Goal: Transaction & Acquisition: Download file/media

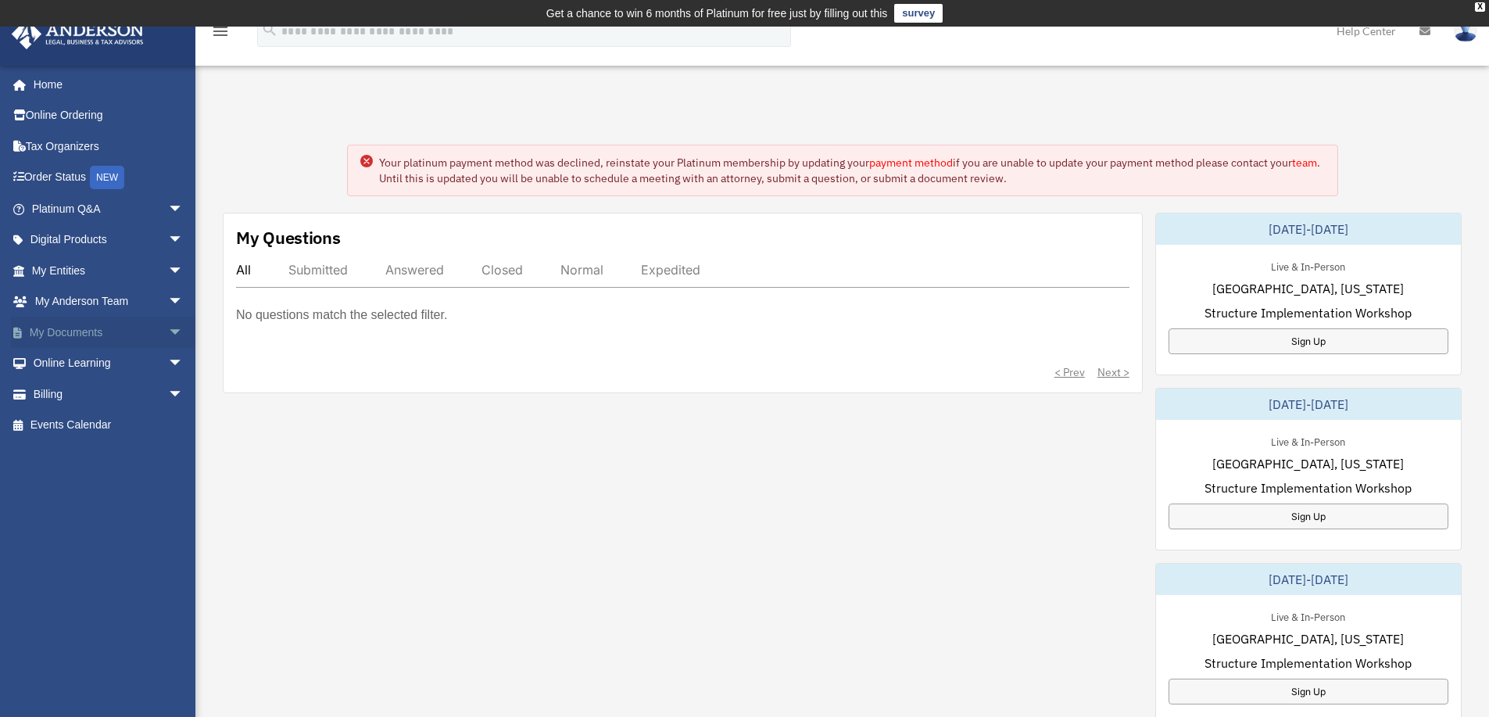
click at [168, 326] on span "arrow_drop_down" at bounding box center [183, 333] width 31 height 32
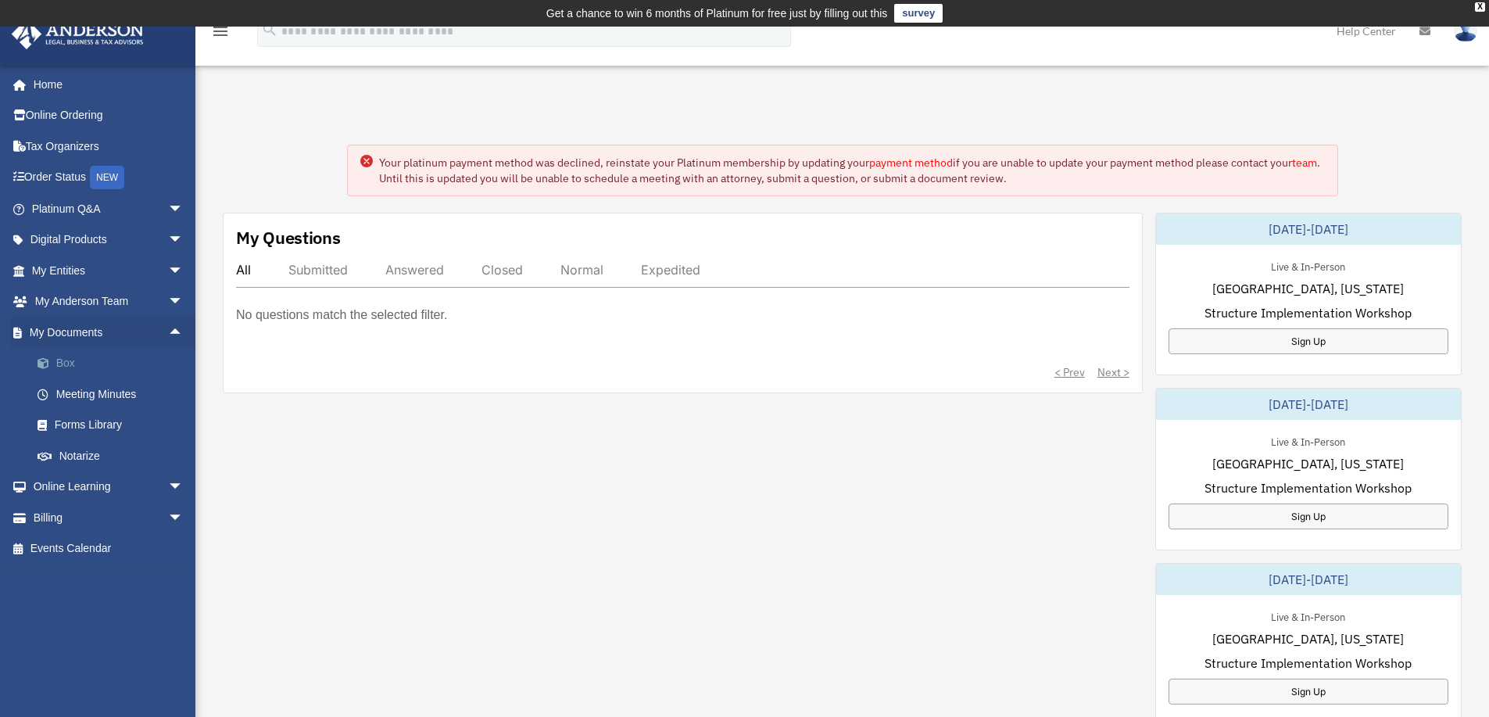
click at [74, 358] on link "Box" at bounding box center [114, 363] width 185 height 31
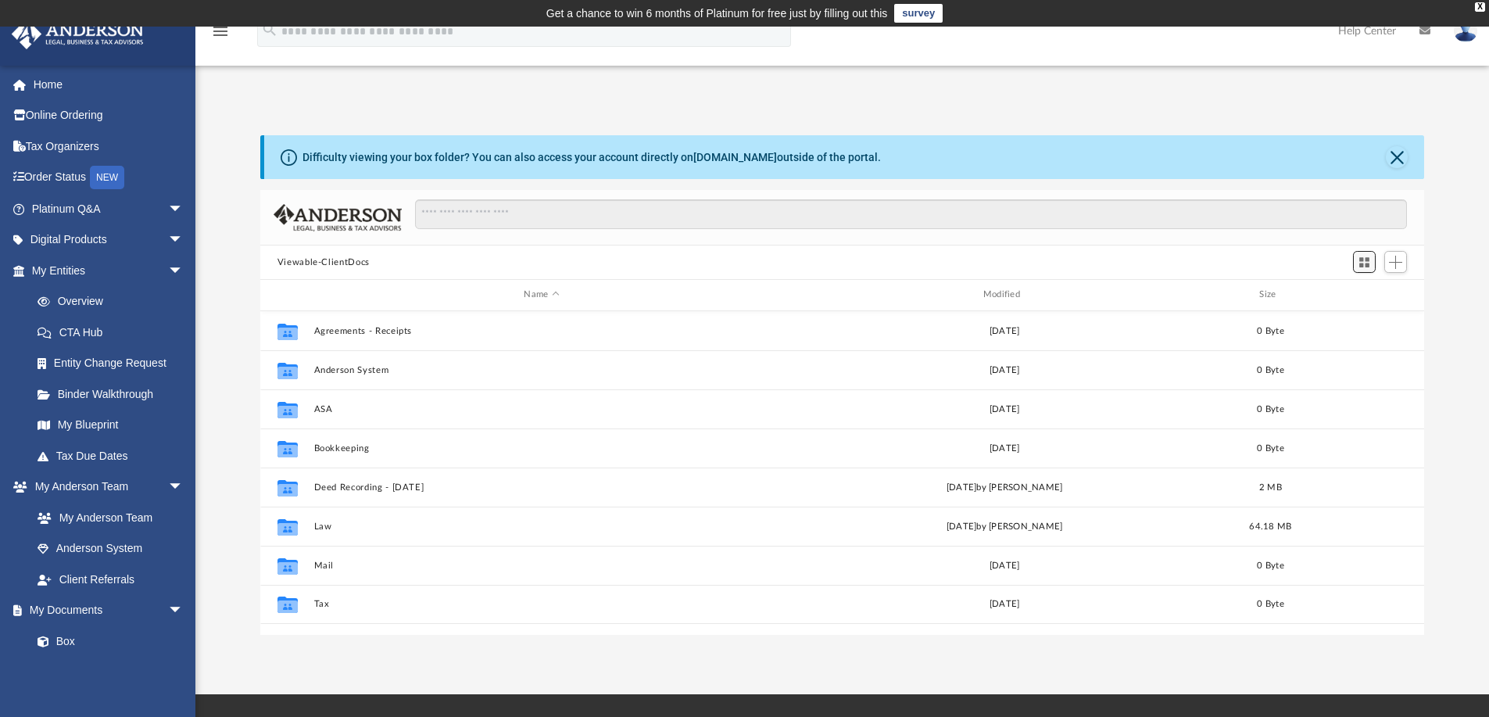
click at [1359, 269] on button "Switch to Grid View" at bounding box center [1364, 262] width 23 height 22
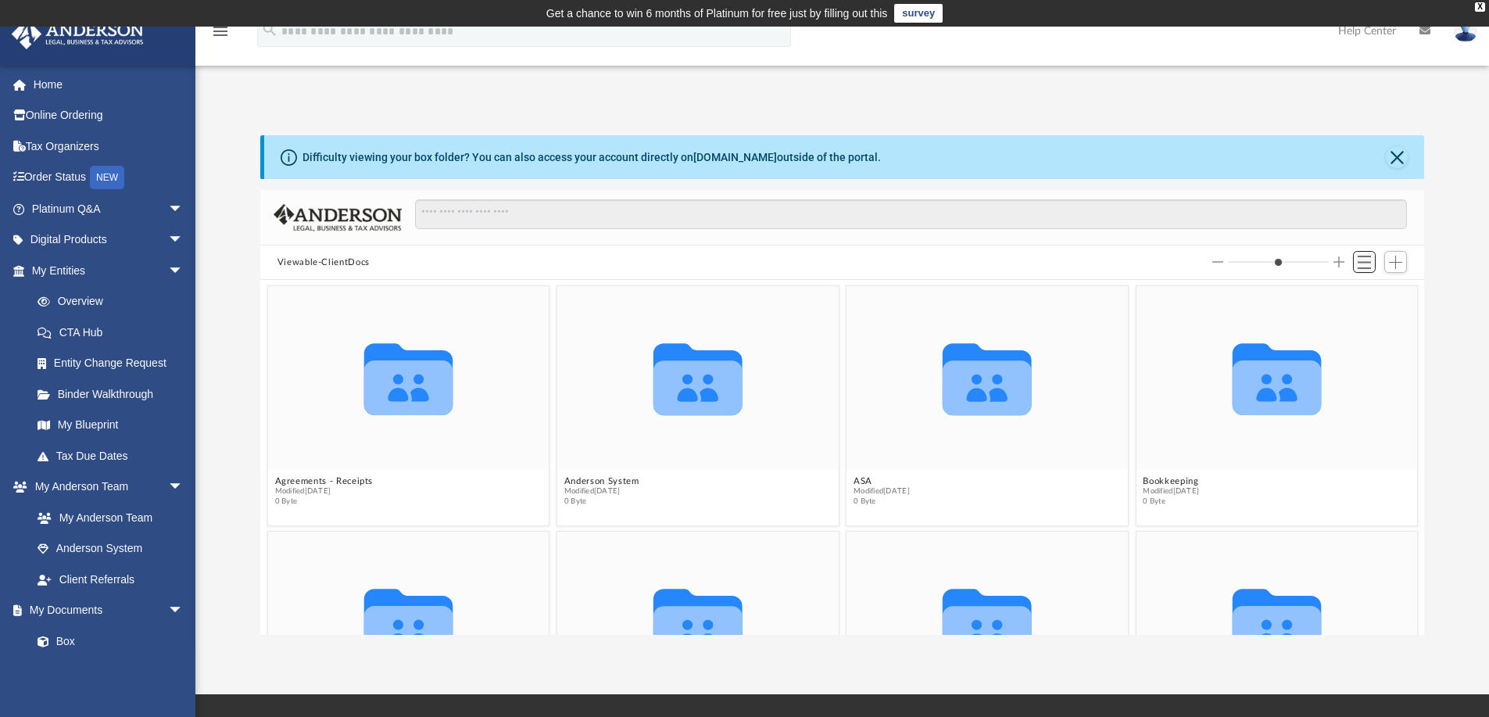
scroll to position [344, 1152]
click at [1359, 269] on button "Switch to List View" at bounding box center [1364, 262] width 23 height 22
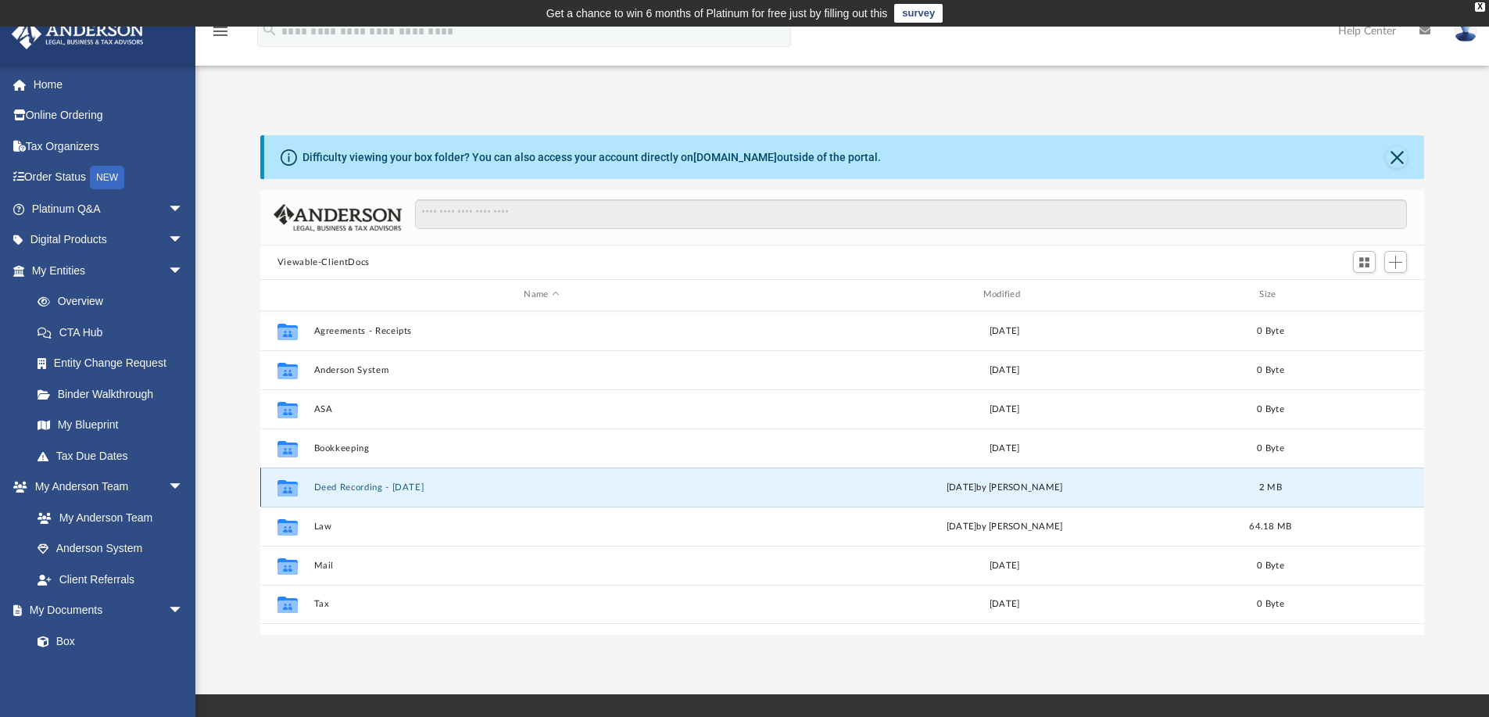
click at [343, 491] on button "Deed Recording - [DATE]" at bounding box center [541, 487] width 456 height 10
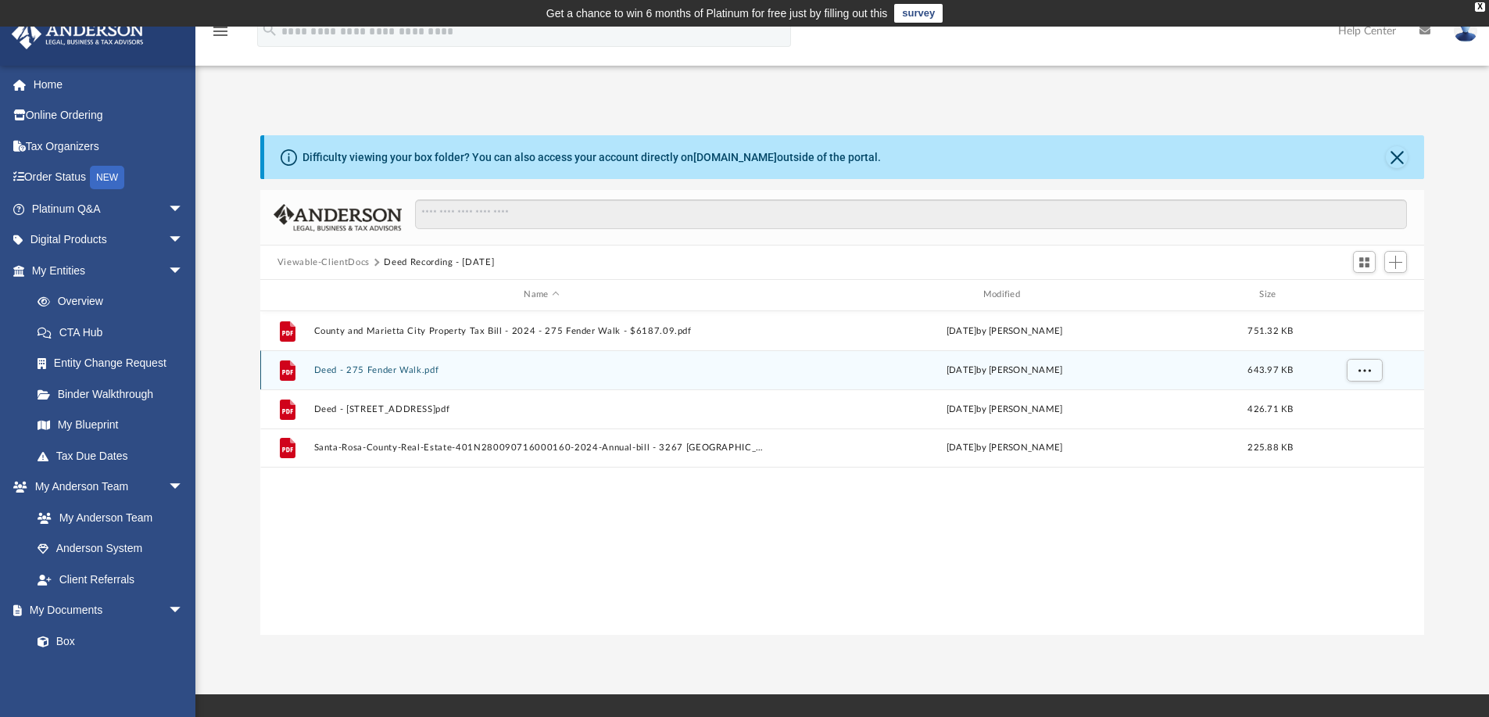
click at [393, 369] on button "Deed - 275 Fender Walk.pdf" at bounding box center [541, 370] width 456 height 10
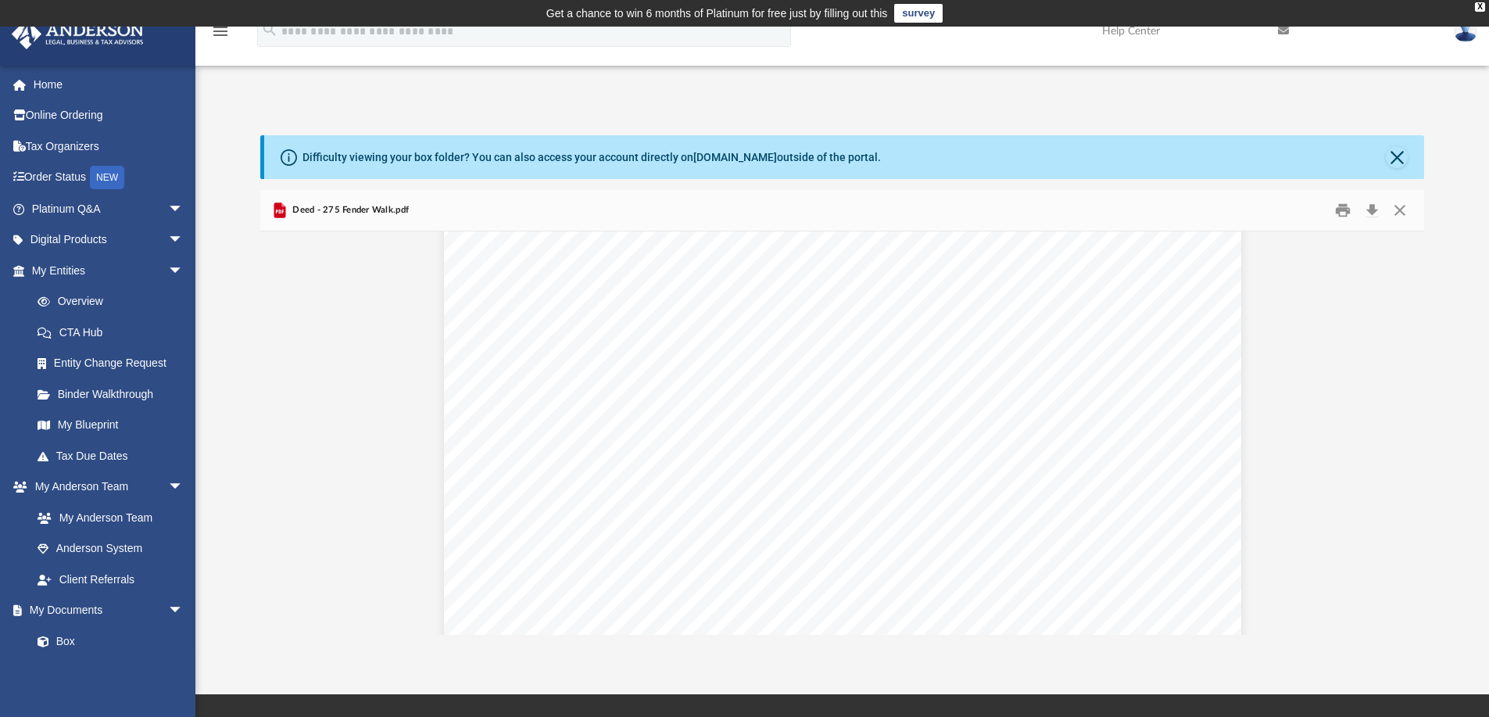
scroll to position [0, 0]
click at [1405, 209] on button "Close" at bounding box center [1400, 211] width 28 height 24
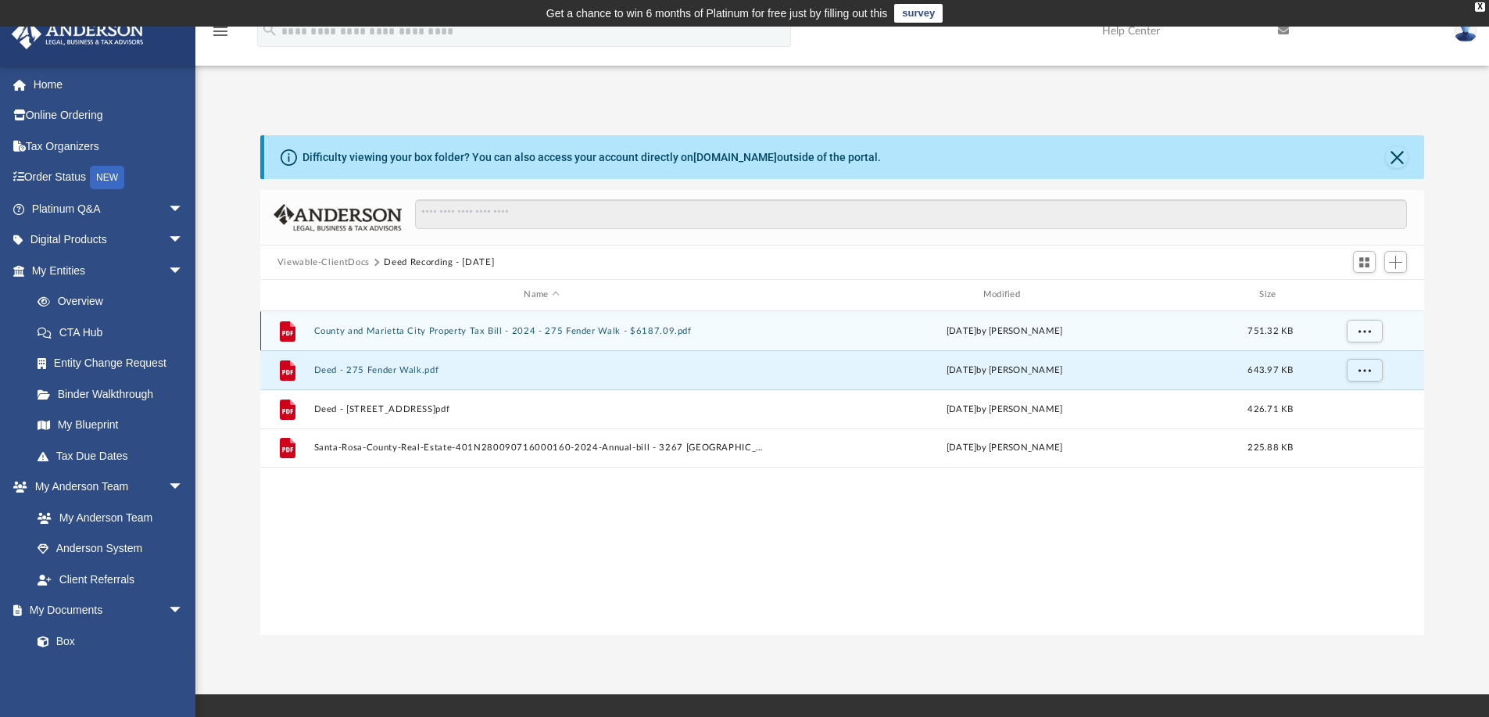
click at [449, 328] on button "County and Marietta City Property Tax Bill - 2024 - 275 Fender Walk - $6187.09.…" at bounding box center [541, 331] width 456 height 10
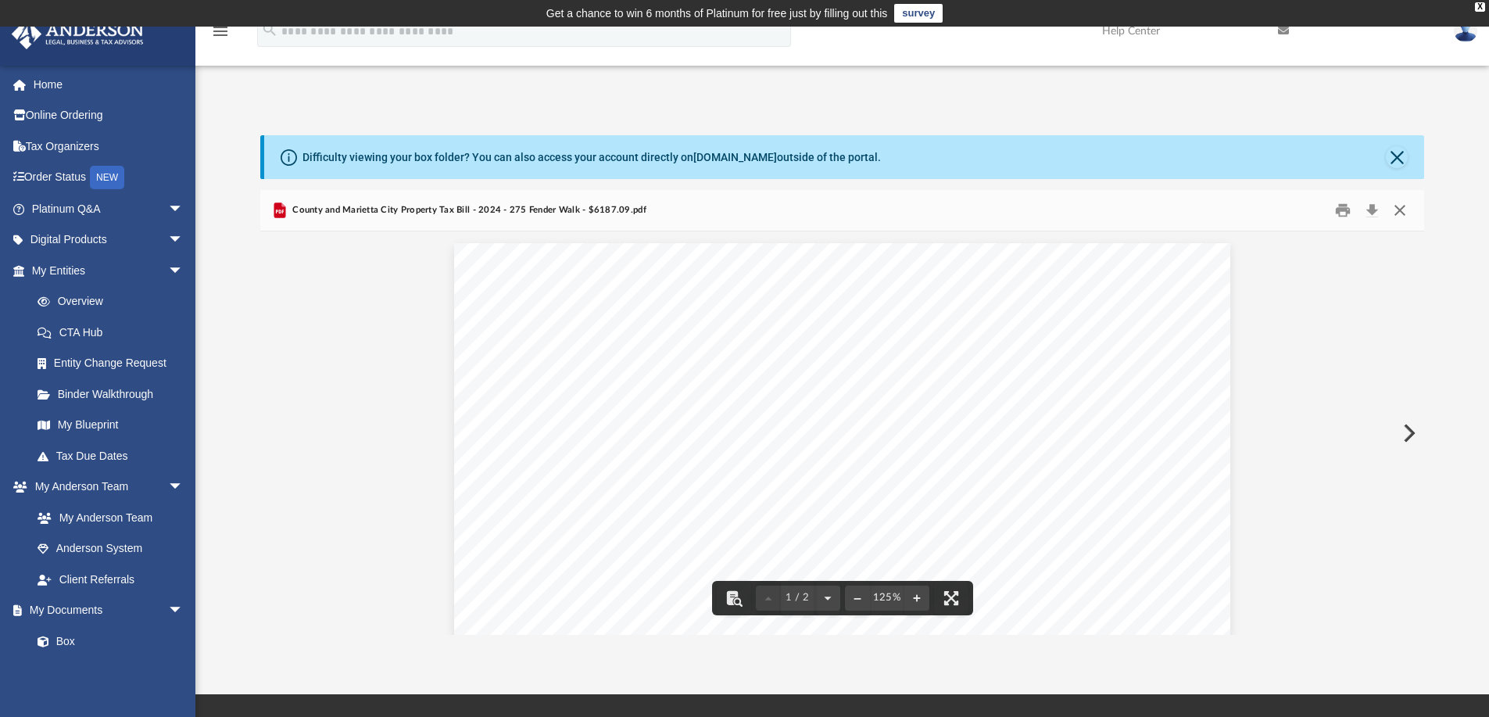
click at [1405, 210] on button "Close" at bounding box center [1400, 211] width 28 height 24
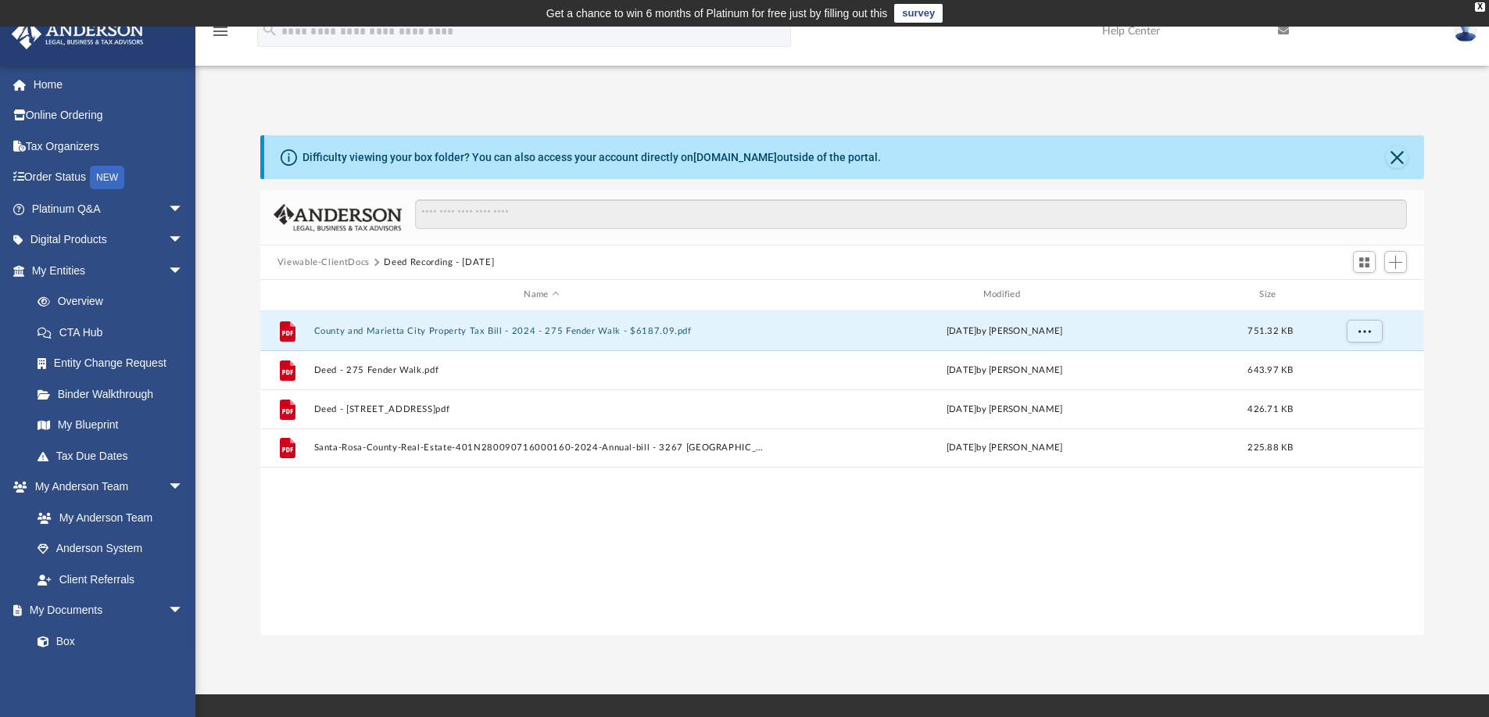
click at [413, 261] on button "Deed Recording - [DATE]" at bounding box center [439, 263] width 110 height 14
click at [357, 267] on button "Viewable-ClientDocs" at bounding box center [323, 263] width 92 height 14
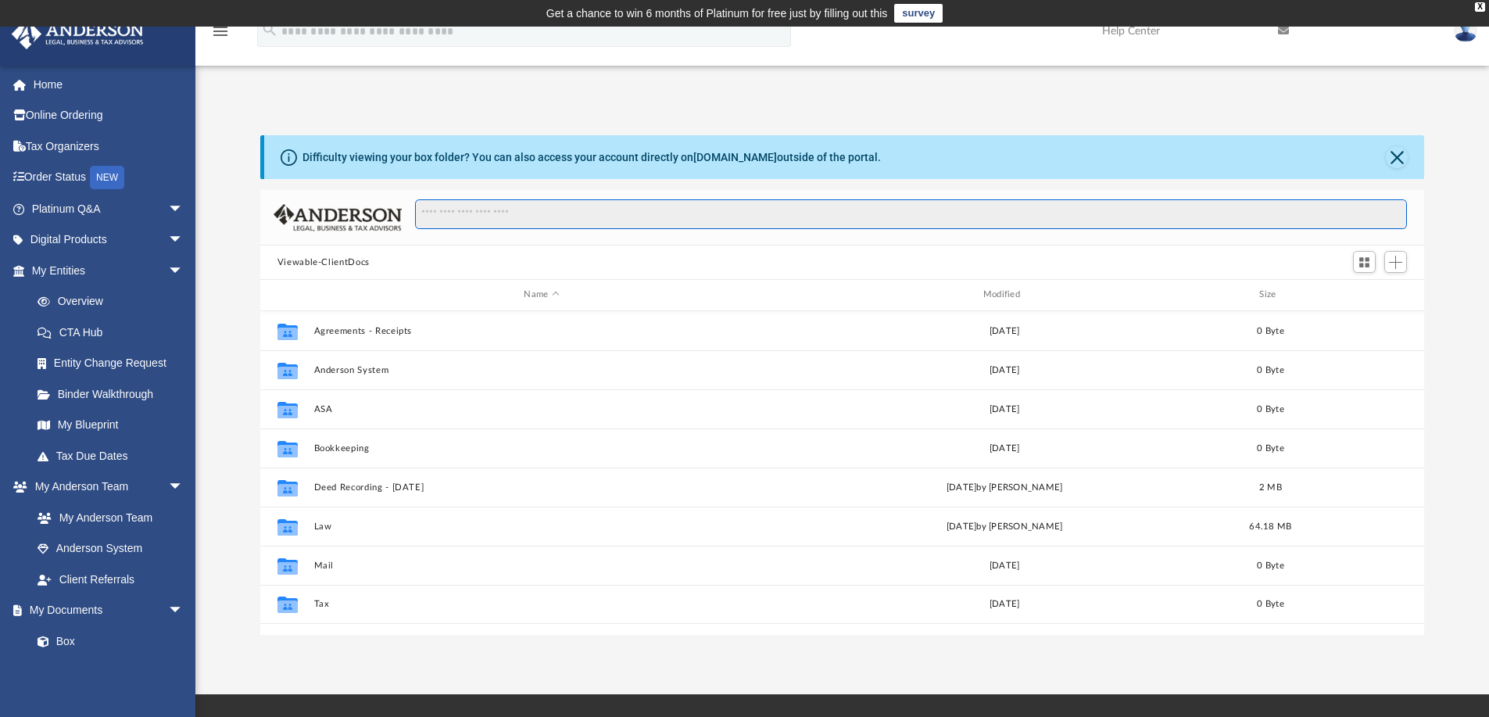
click at [463, 221] on input "Search files and folders" at bounding box center [911, 214] width 992 height 30
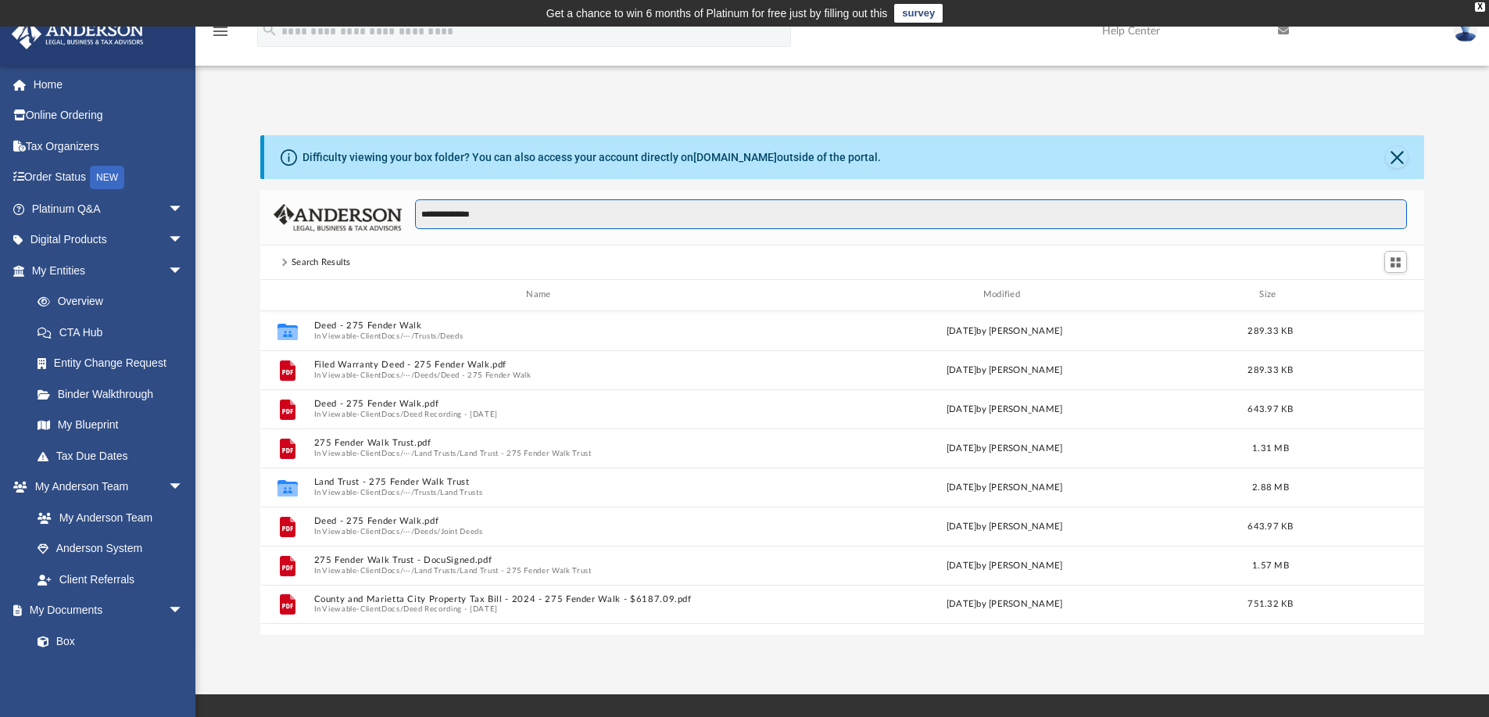
type input "**********"
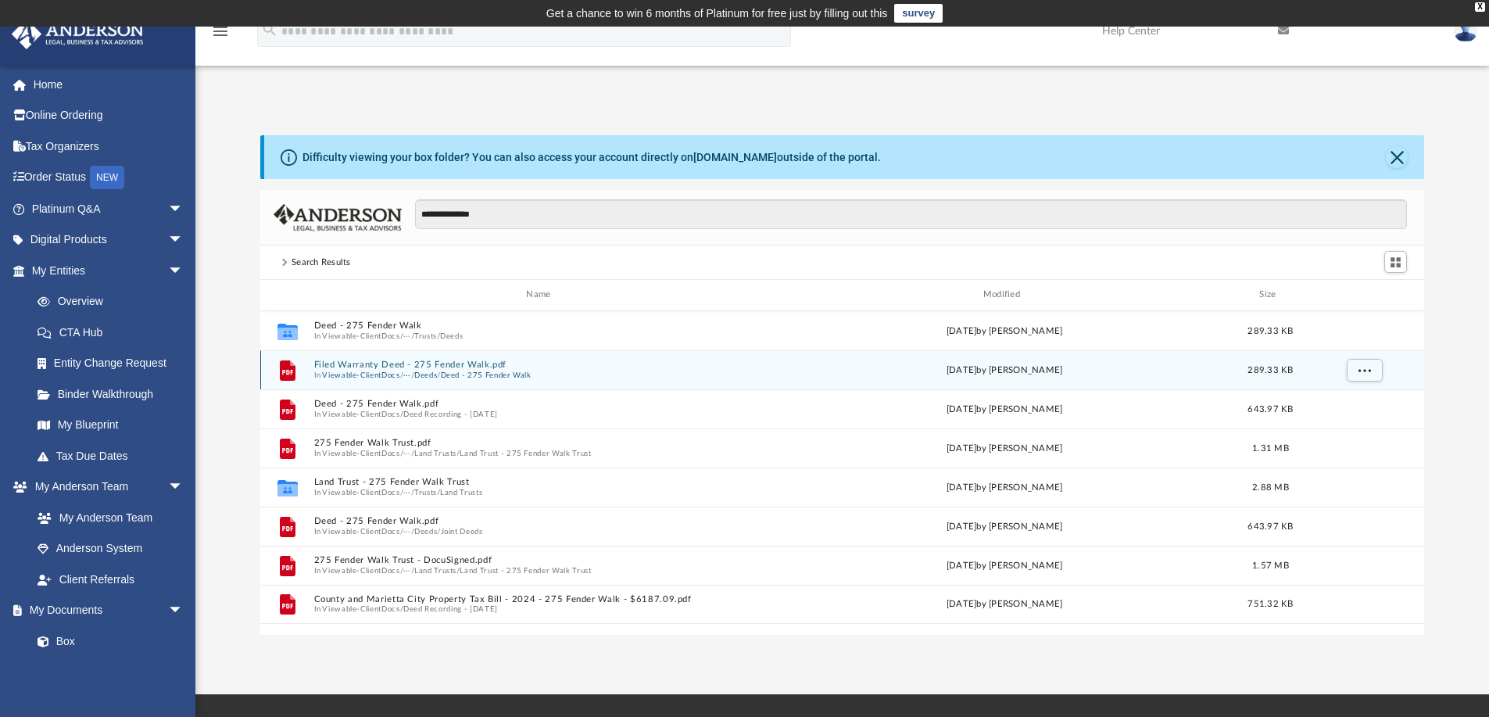
click at [388, 367] on button "Filed Warranty Deed - 275 Fender Walk.pdf" at bounding box center [541, 365] width 456 height 10
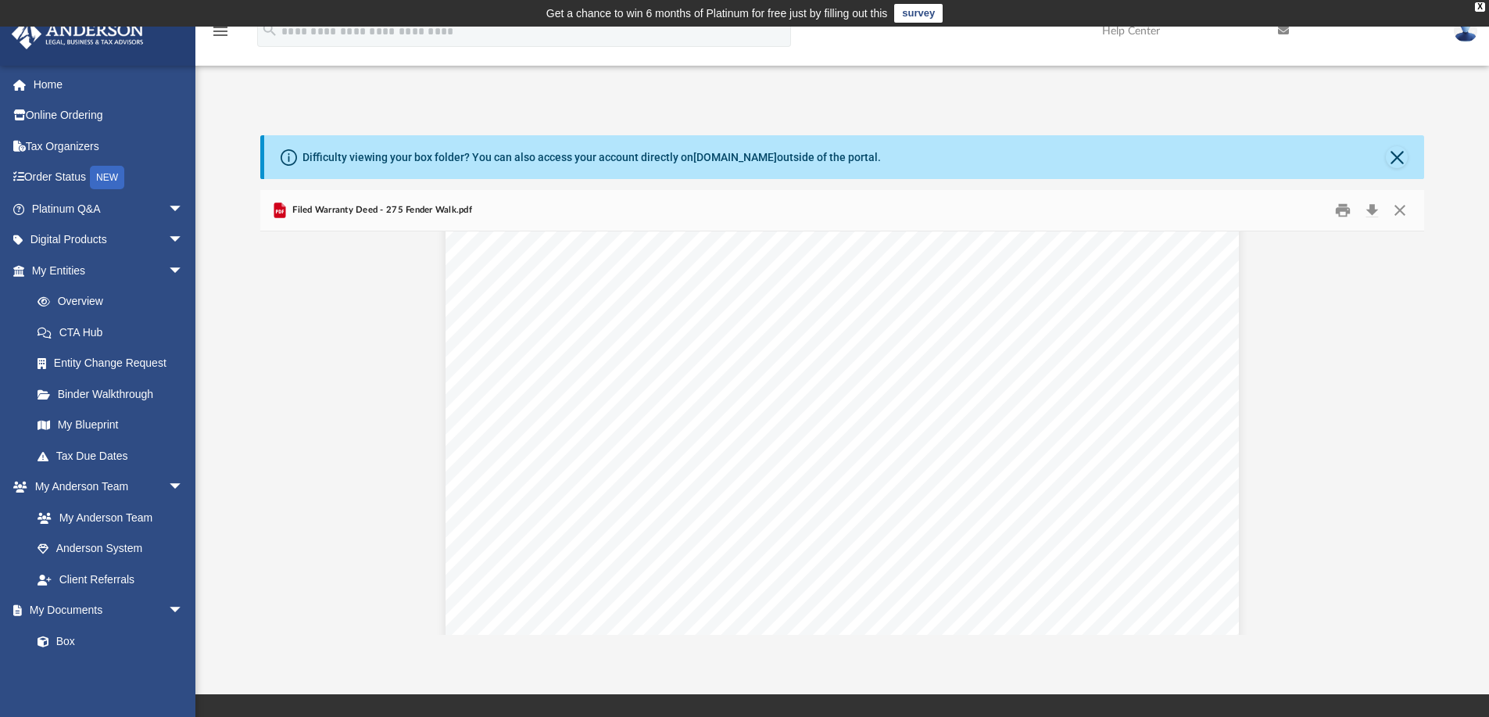
scroll to position [313, 0]
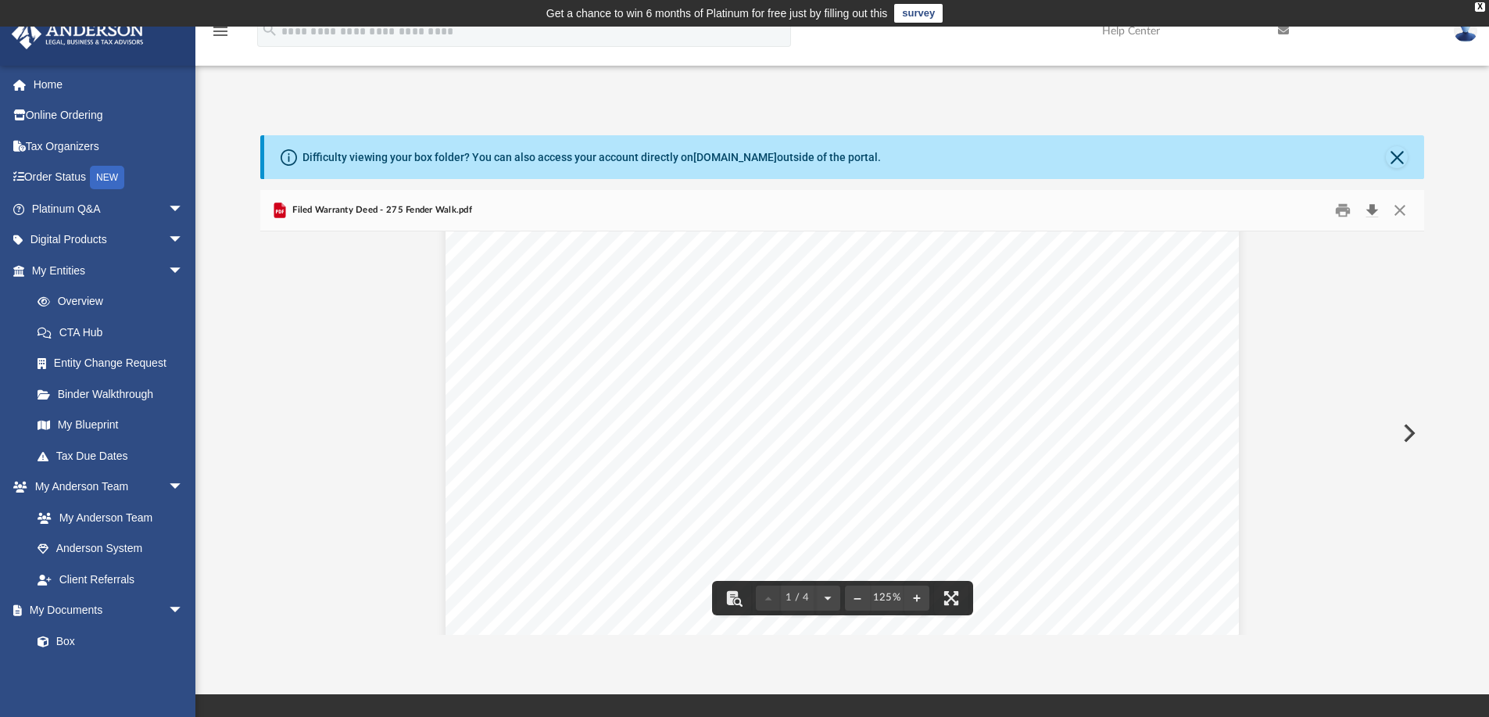
click at [1372, 207] on button "Download" at bounding box center [1372, 211] width 28 height 24
